Goal: Navigation & Orientation: Find specific page/section

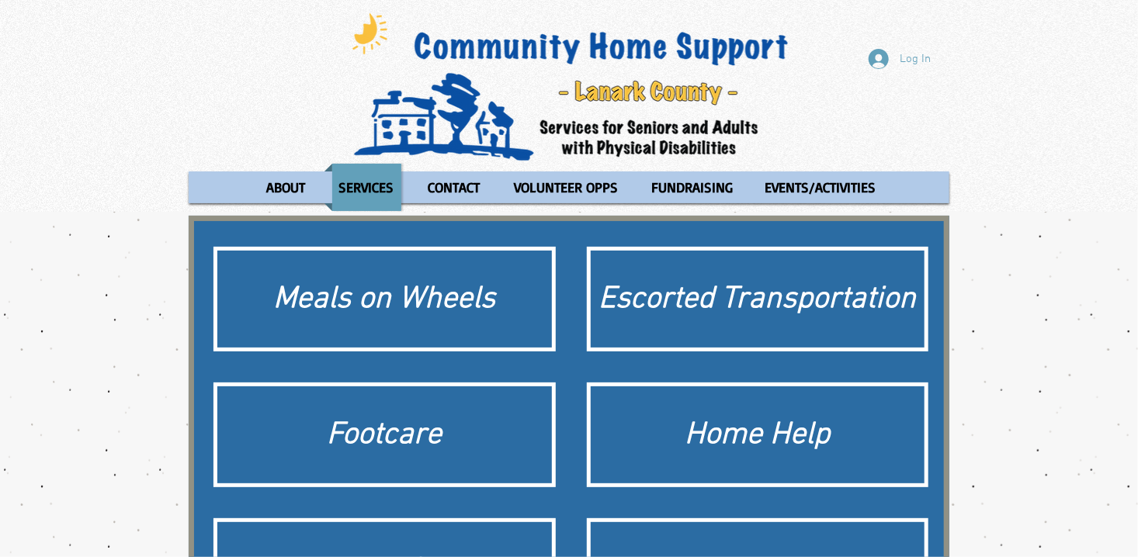
drag, startPoint x: 1129, startPoint y: 116, endPoint x: 1146, endPoint y: 152, distance: 40.3
click at [1137, 152] on html "top of page Skip to Main Content Log In ABOUT OUR STORIES Diner's Club Stories …" at bounding box center [569, 278] width 1138 height 557
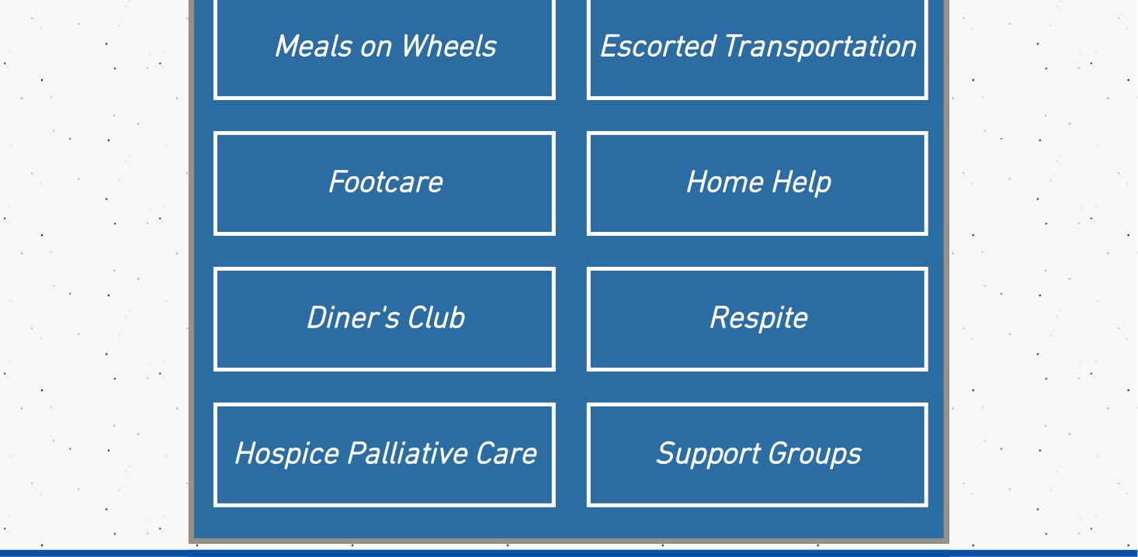
scroll to position [246, 0]
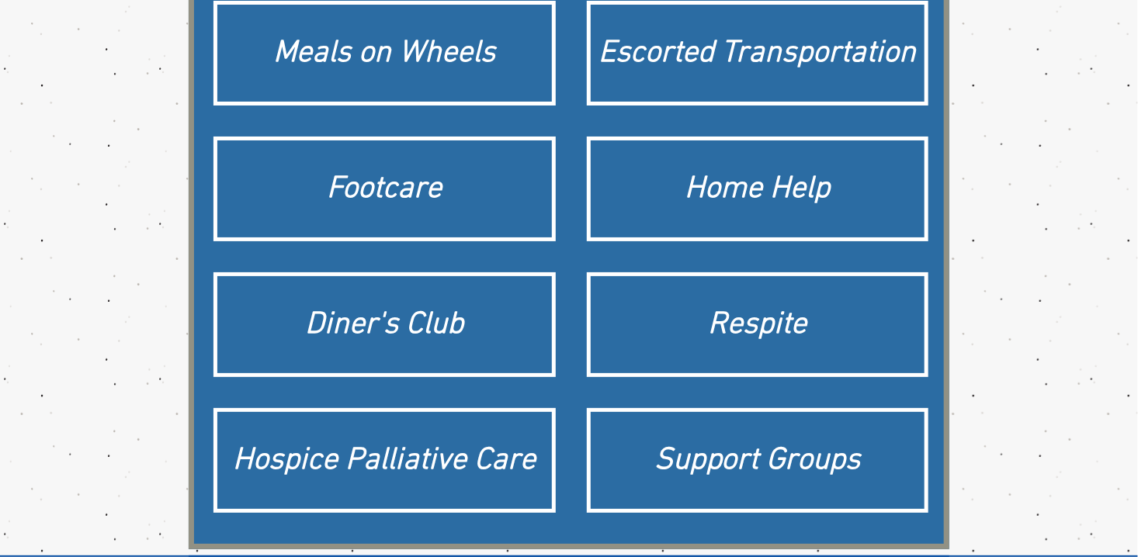
click at [1030, 157] on div "main content" at bounding box center [569, 261] width 1138 height 590
click at [1013, 117] on div "main content" at bounding box center [569, 261] width 1138 height 590
click at [1014, 116] on div "main content" at bounding box center [569, 261] width 1138 height 590
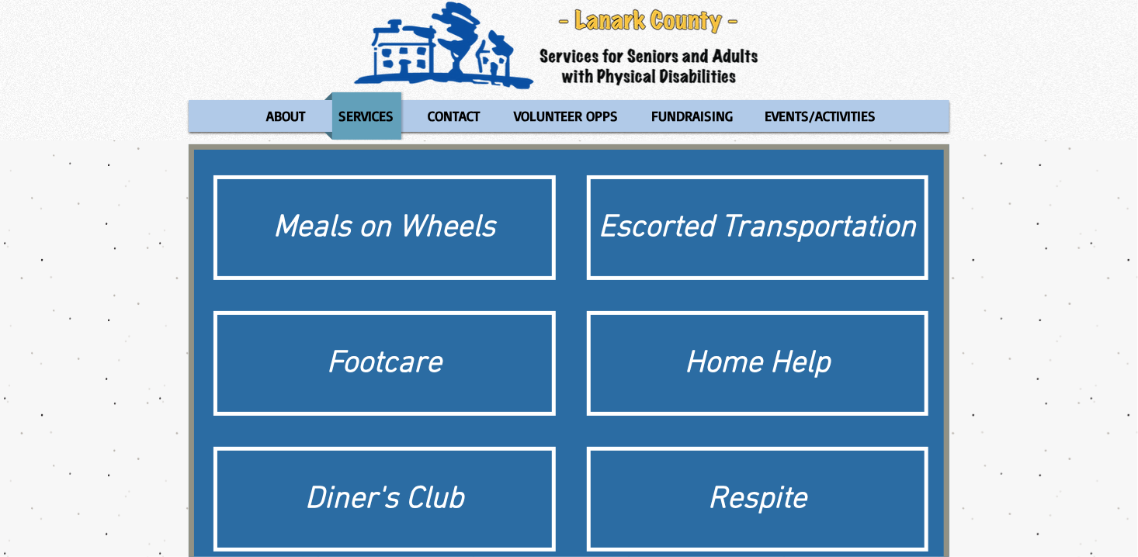
scroll to position [0, 0]
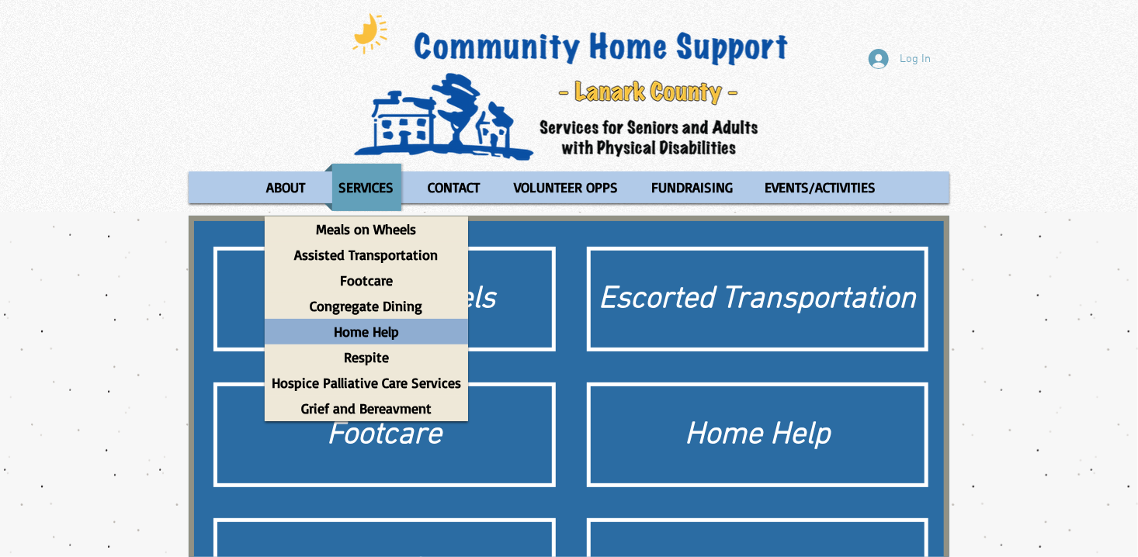
click at [387, 335] on p "Home Help" at bounding box center [366, 332] width 79 height 26
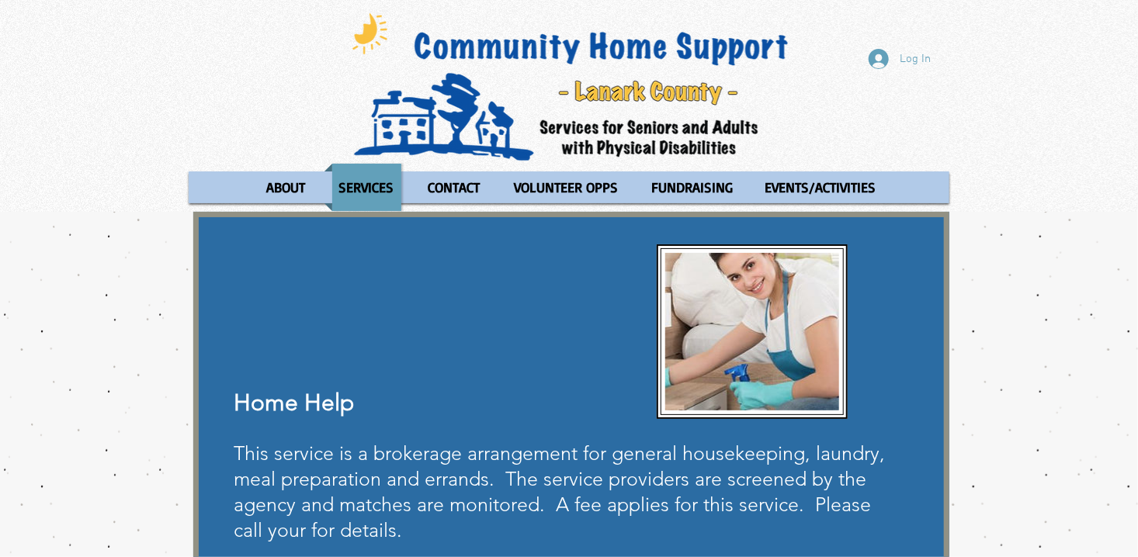
drag, startPoint x: 1137, startPoint y: 192, endPoint x: 1127, endPoint y: 142, distance: 51.4
click at [1127, 142] on div "Log In ABOUT OUR STORIES Diner's Club Stories MOW Stories [PERSON_NAME]'s Journ…" at bounding box center [569, 106] width 1138 height 212
